Goal: Find contact information: Find contact information

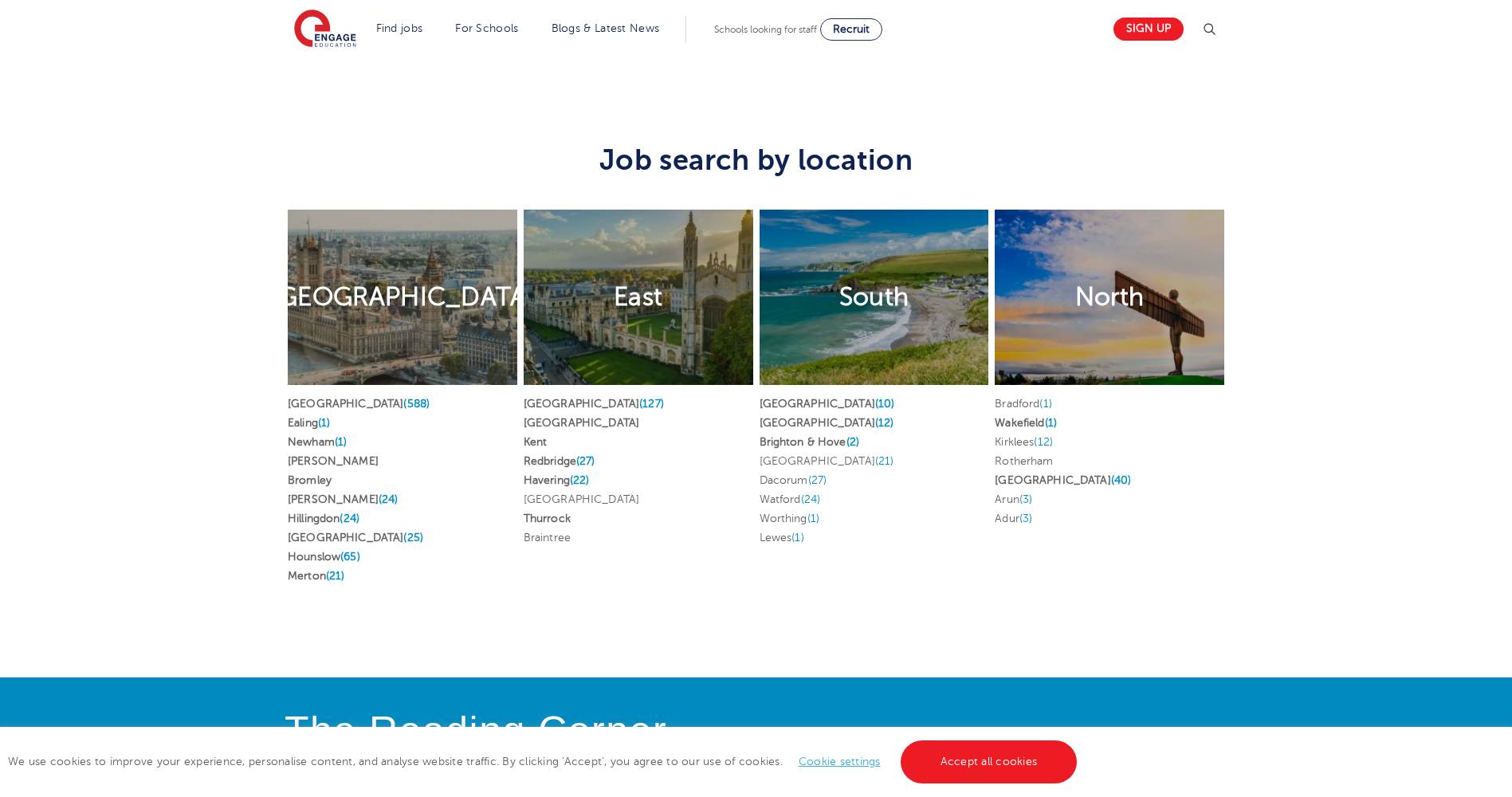
scroll to position [3109, 0]
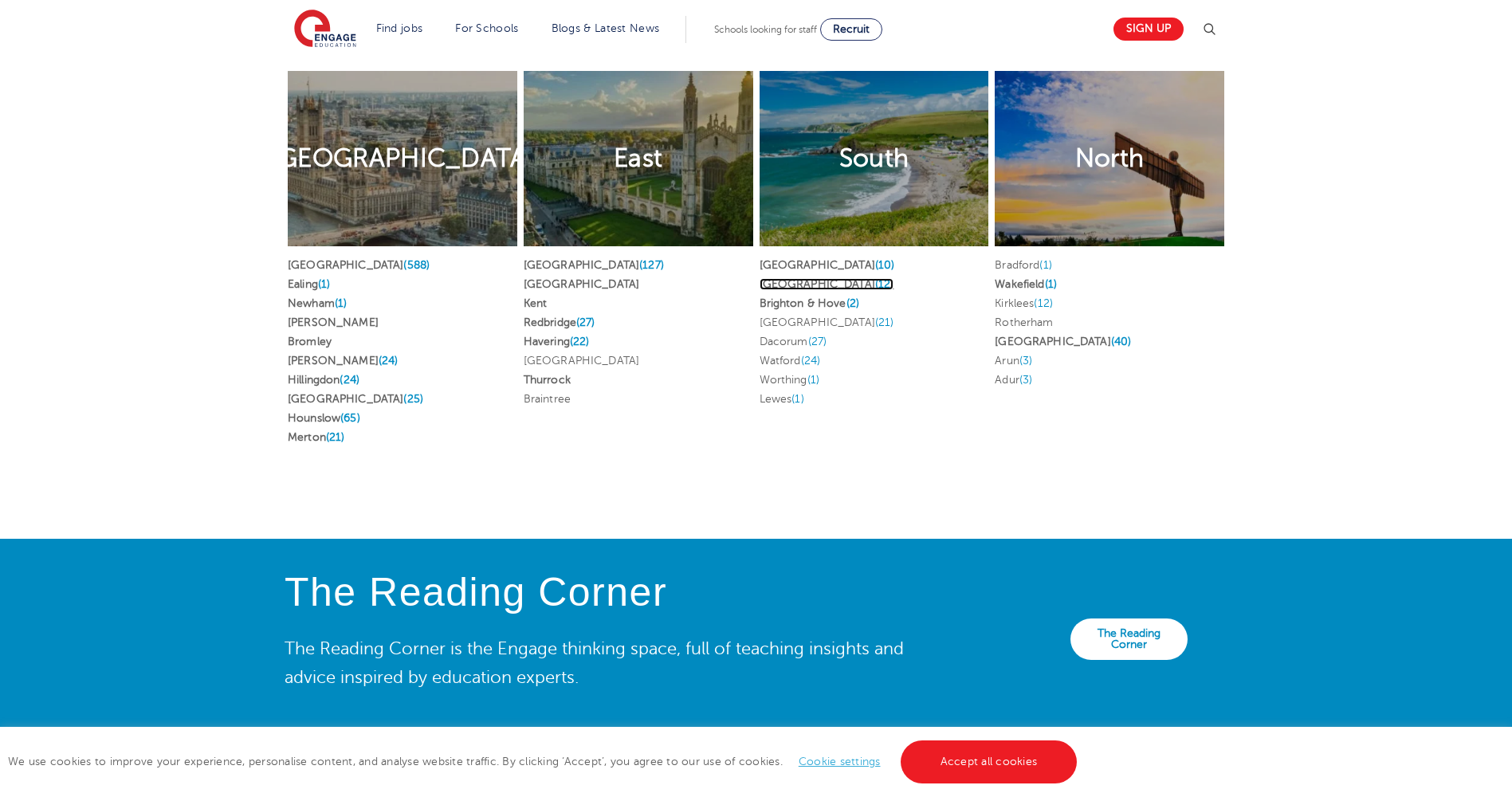
click at [809, 279] on link "[GEOGRAPHIC_DATA] (12)" at bounding box center [827, 285] width 134 height 12
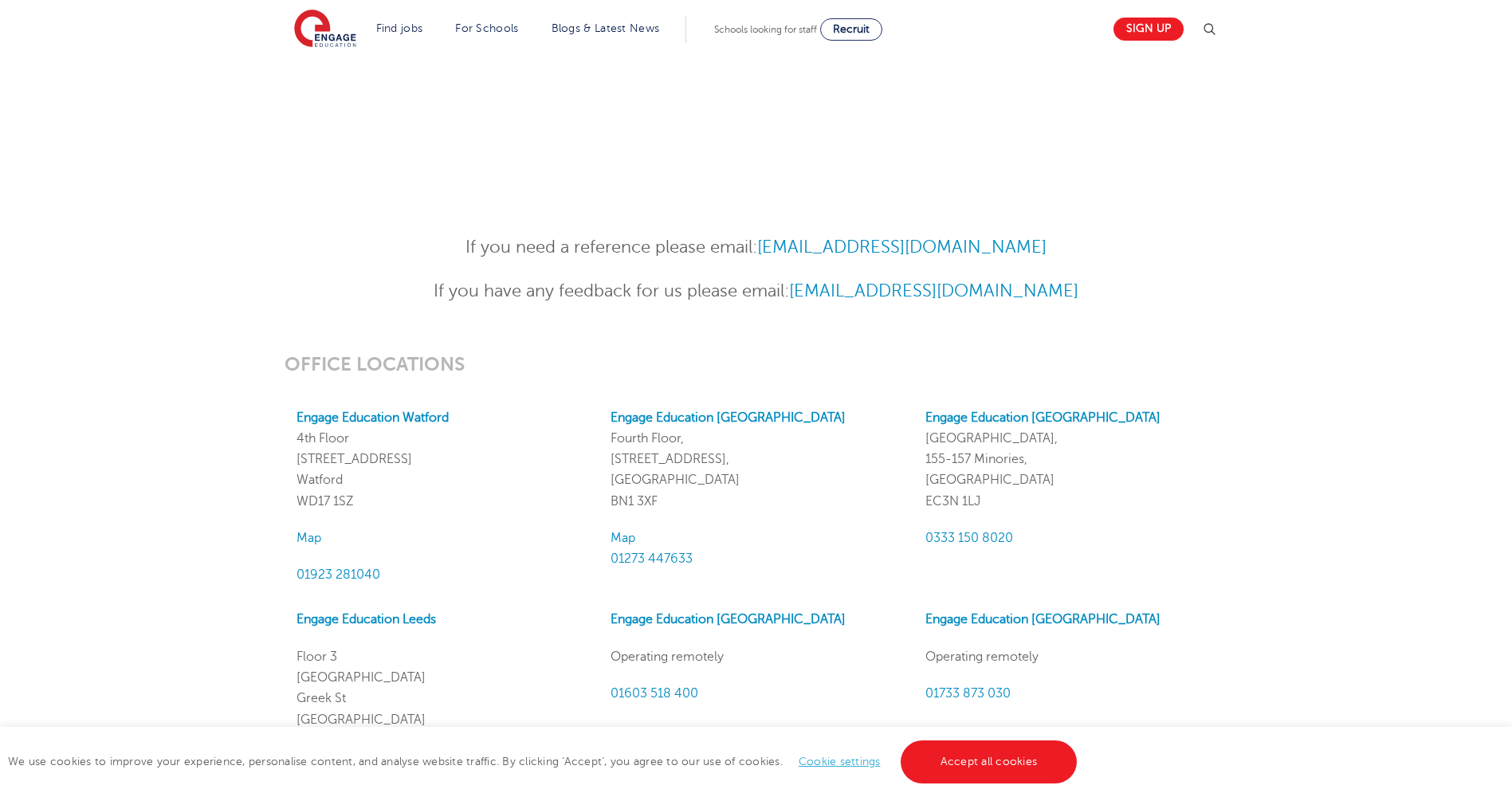
scroll to position [1116, 0]
click at [704, 425] on strong "Engage Education Brighton" at bounding box center [728, 419] width 235 height 14
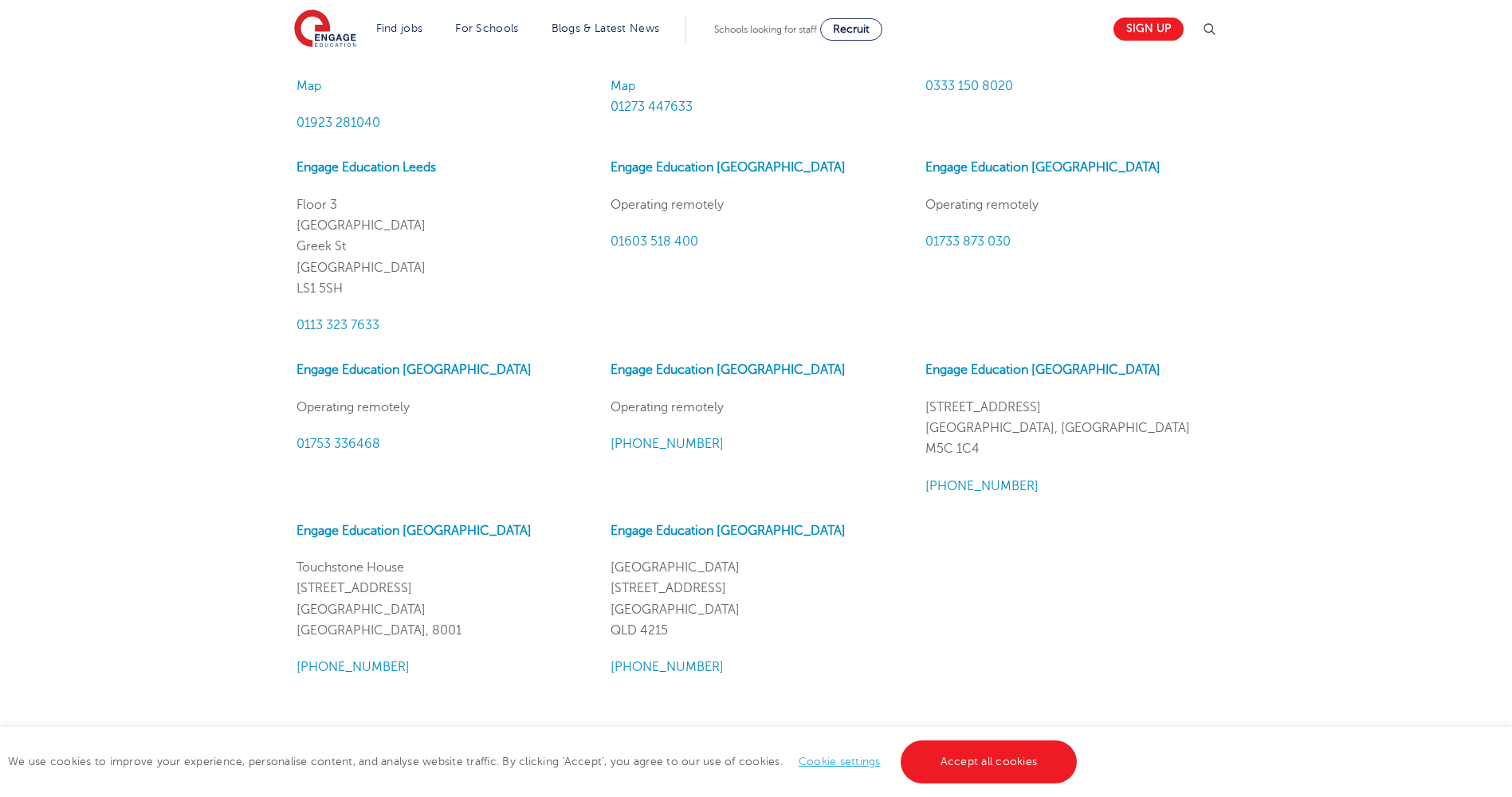
scroll to position [1263, 0]
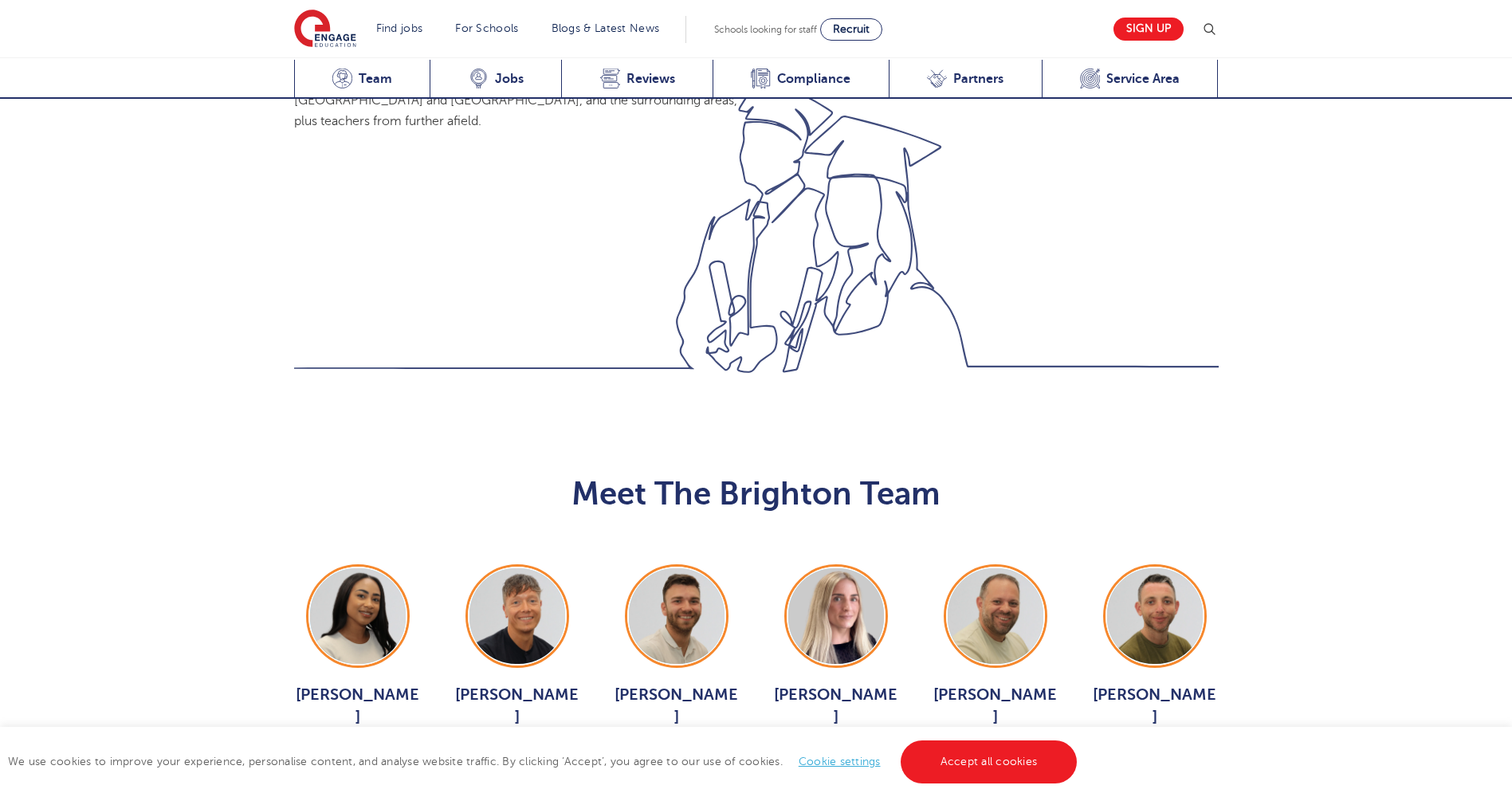
scroll to position [1435, 0]
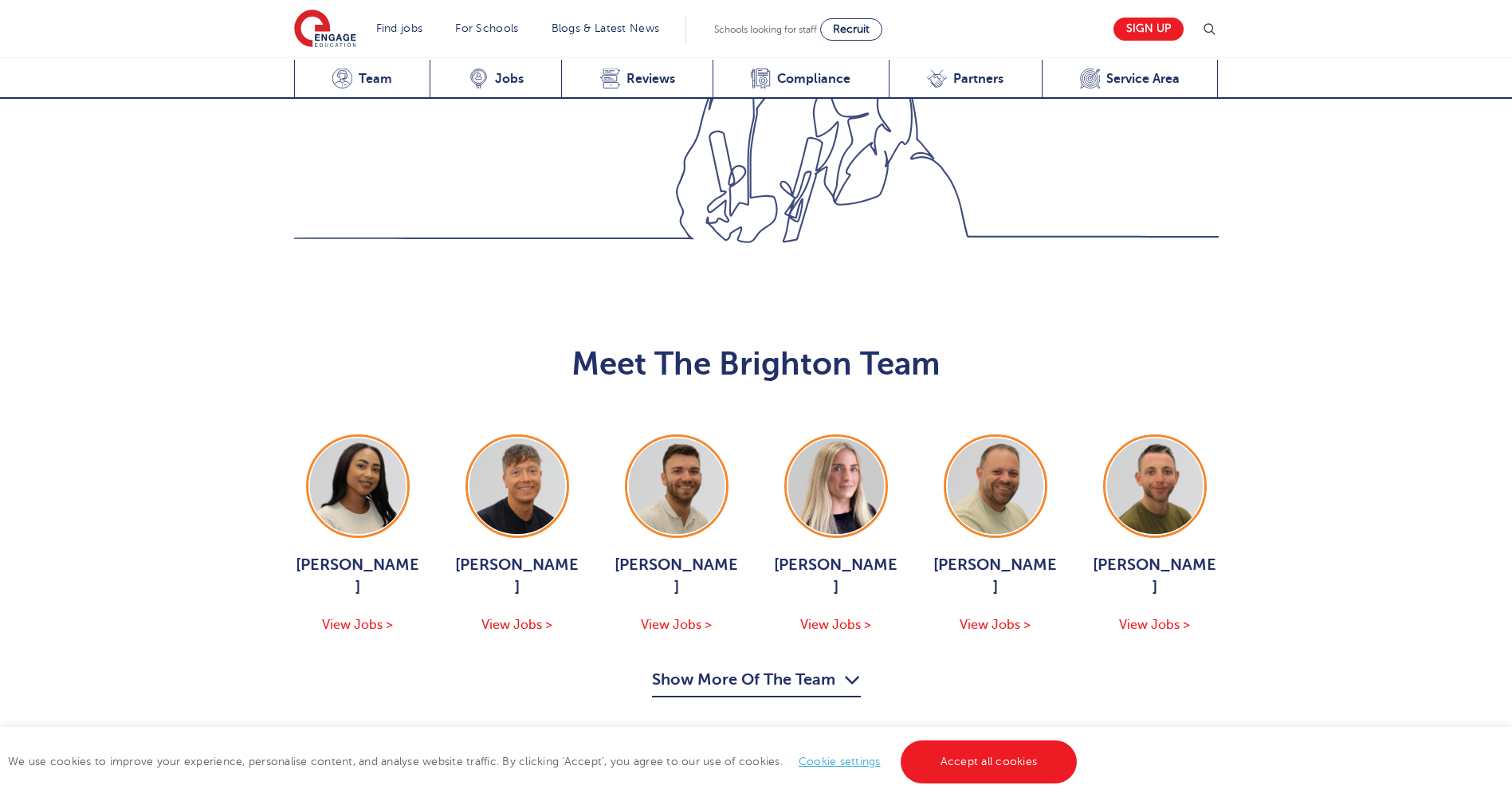
click at [721, 668] on button "Show More Of The Team" at bounding box center [757, 683] width 209 height 30
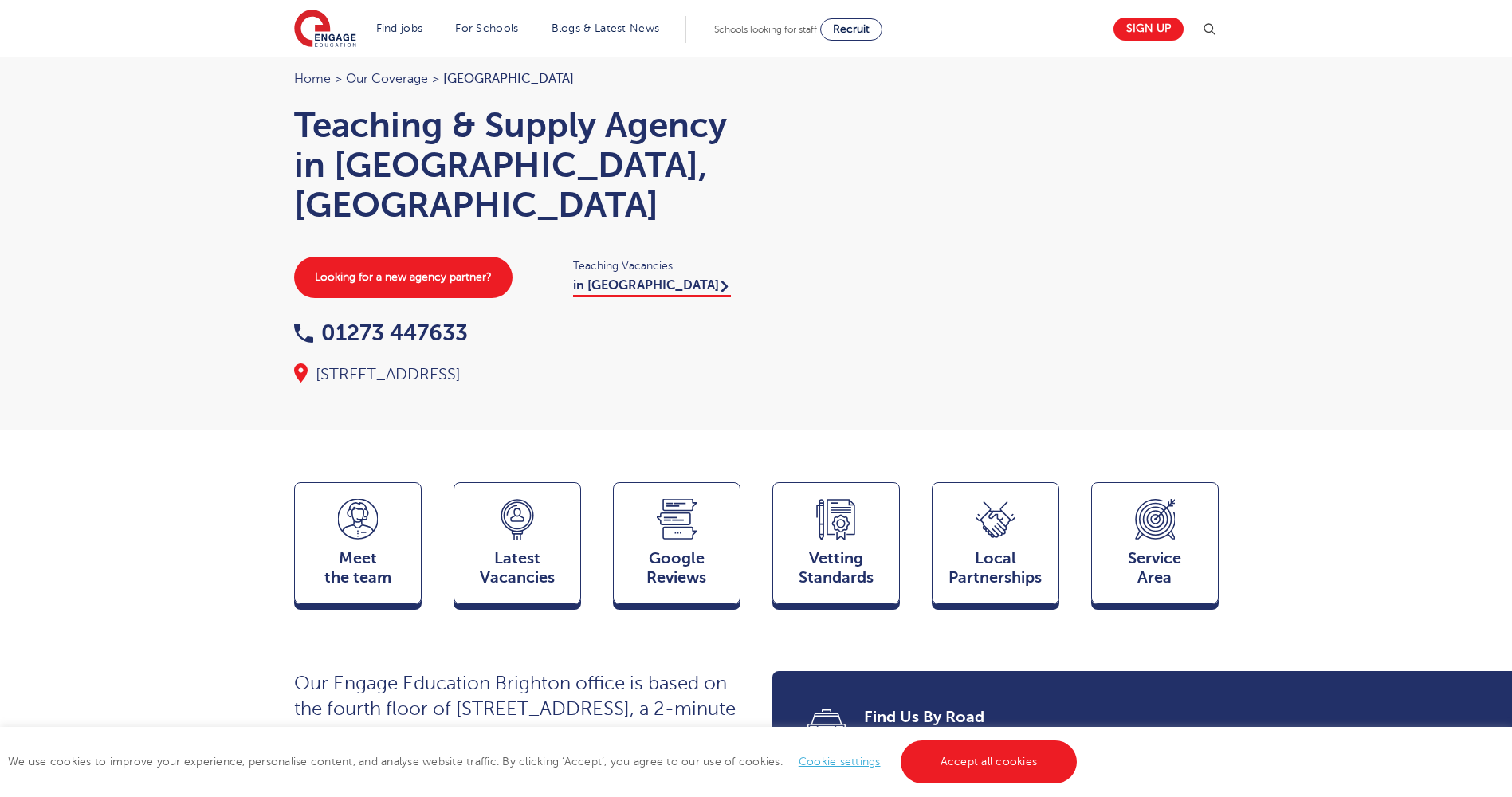
scroll to position [0, 0]
